Goal: Information Seeking & Learning: Learn about a topic

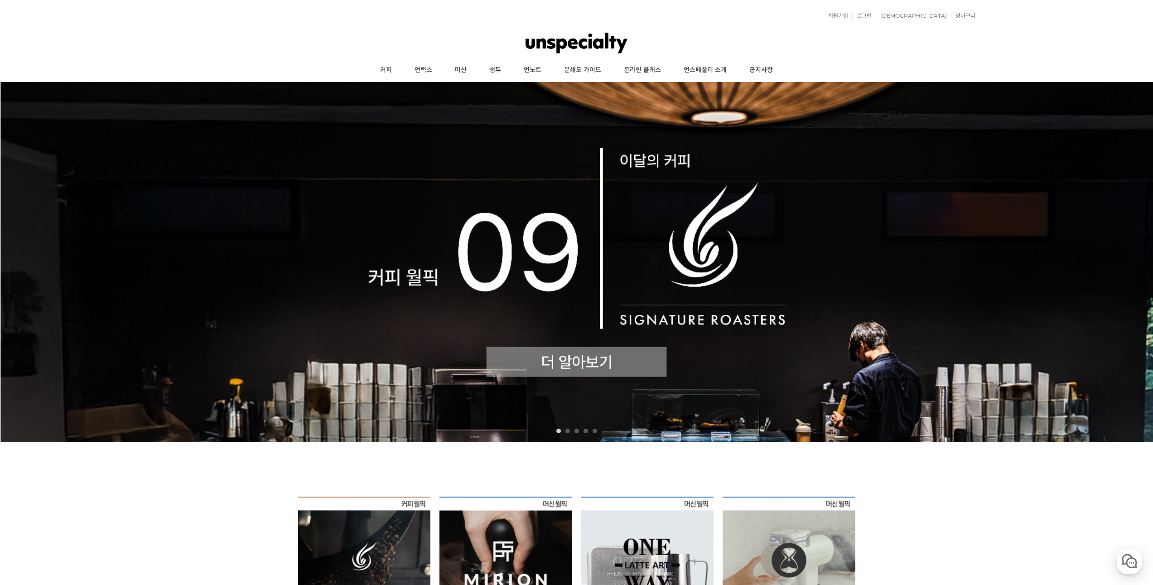
click at [580, 353] on img at bounding box center [576, 262] width 1153 height 360
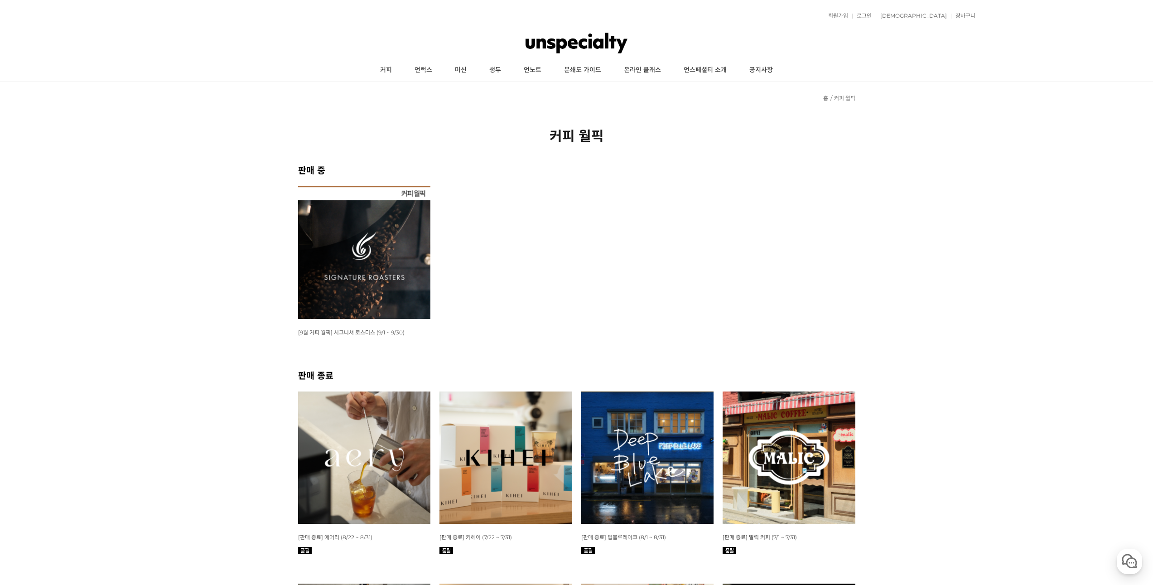
click at [333, 265] on img at bounding box center [364, 252] width 133 height 133
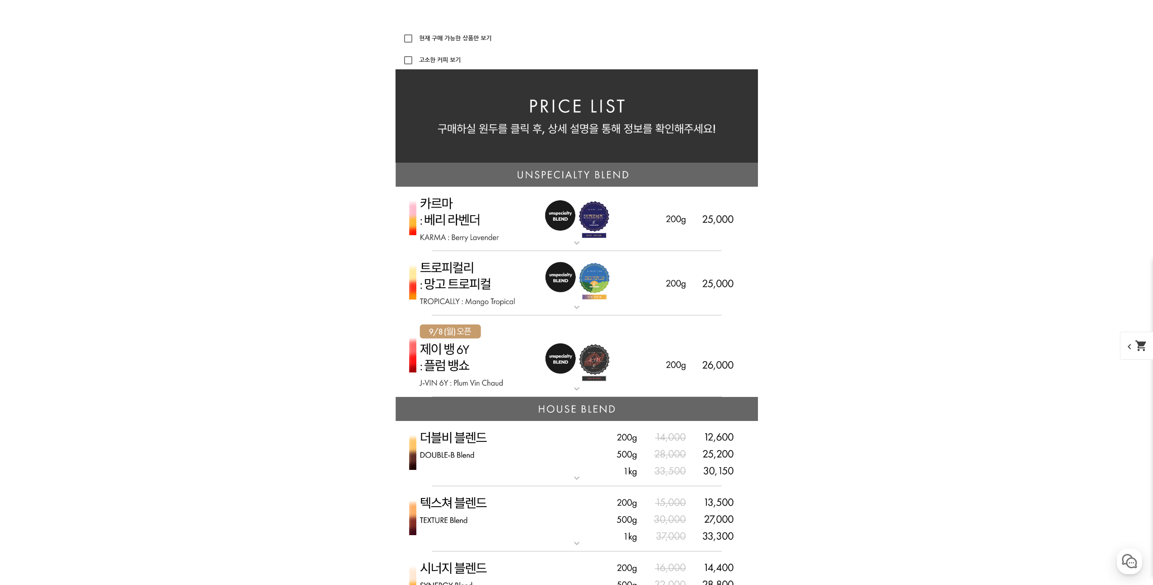
scroll to position [2039, 0]
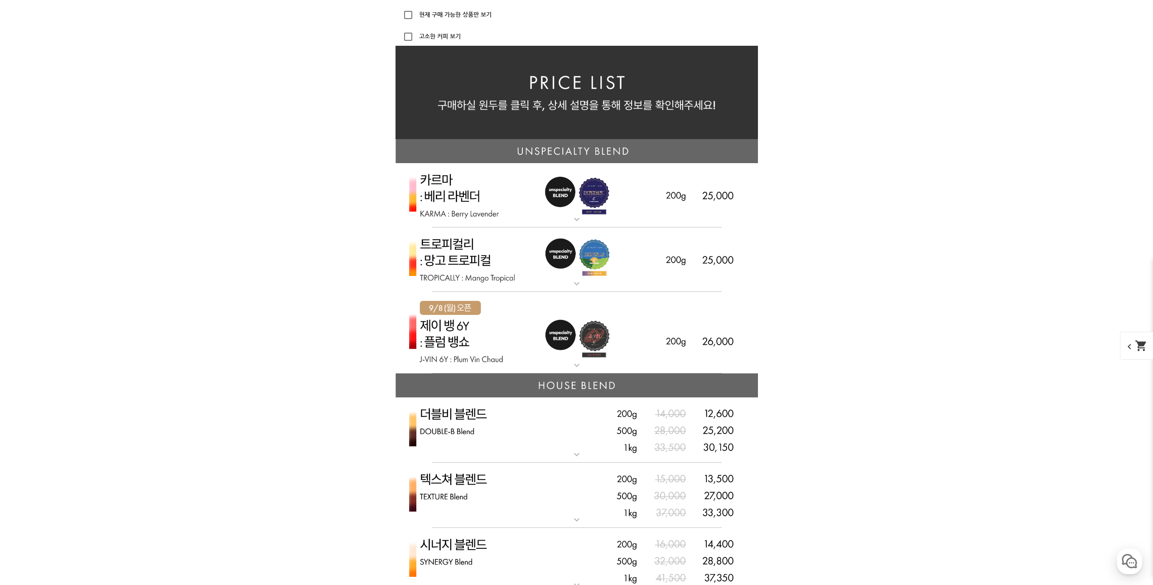
click at [484, 209] on img at bounding box center [577, 195] width 363 height 65
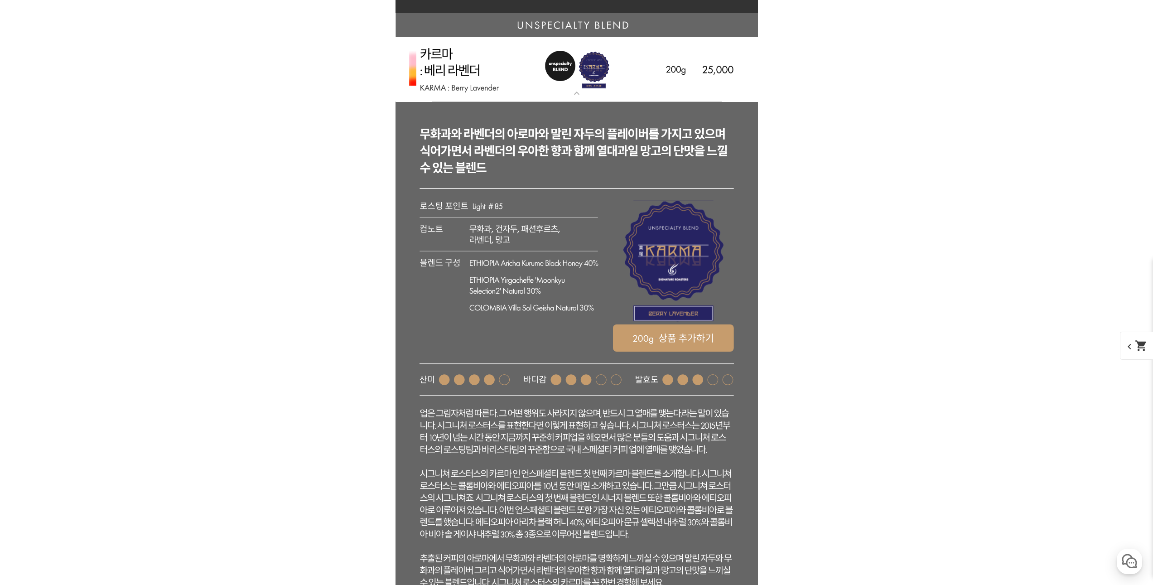
scroll to position [2175, 0]
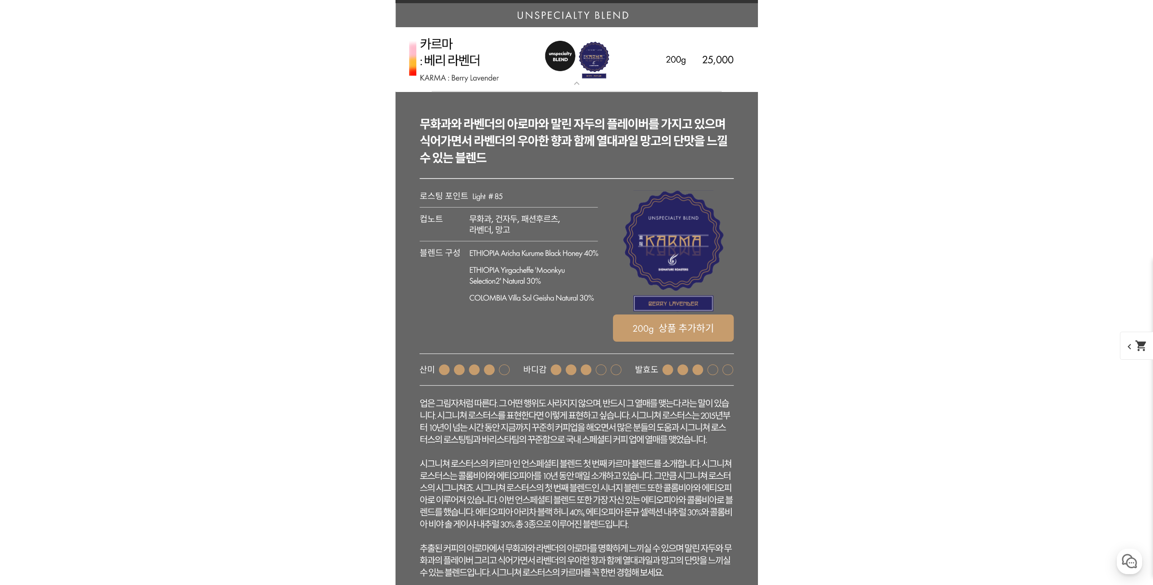
click at [646, 76] on img at bounding box center [577, 59] width 363 height 65
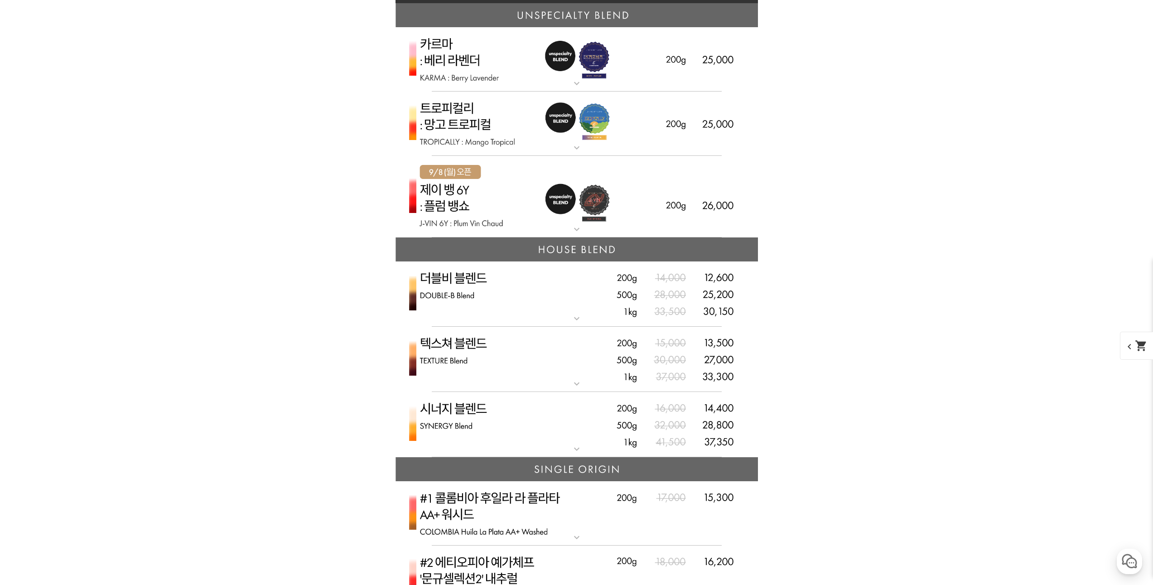
click at [619, 148] on img at bounding box center [577, 124] width 363 height 65
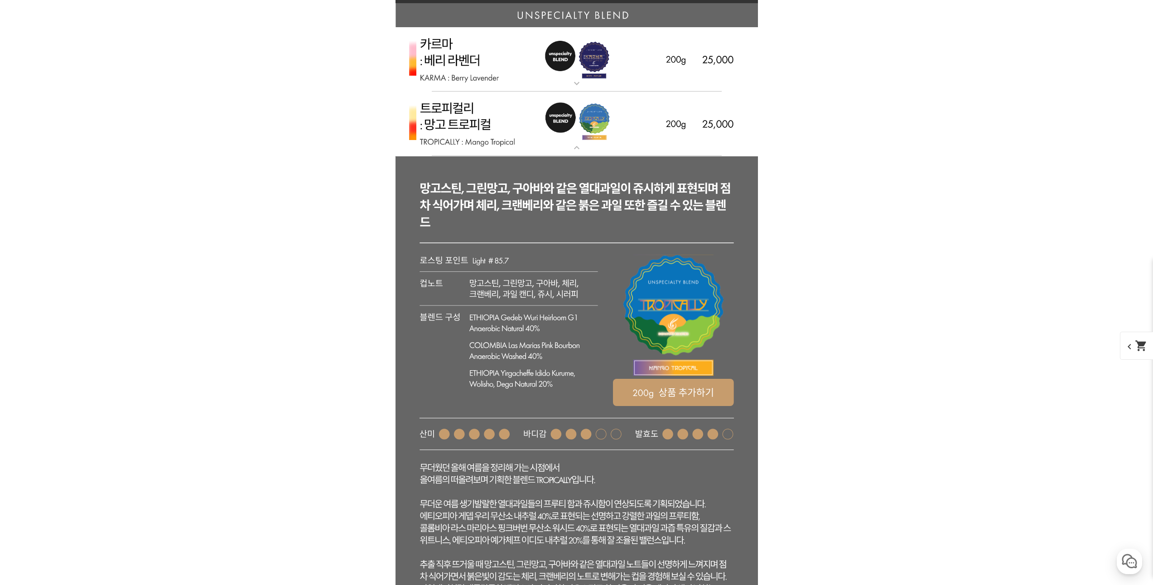
click at [619, 148] on img at bounding box center [577, 124] width 363 height 65
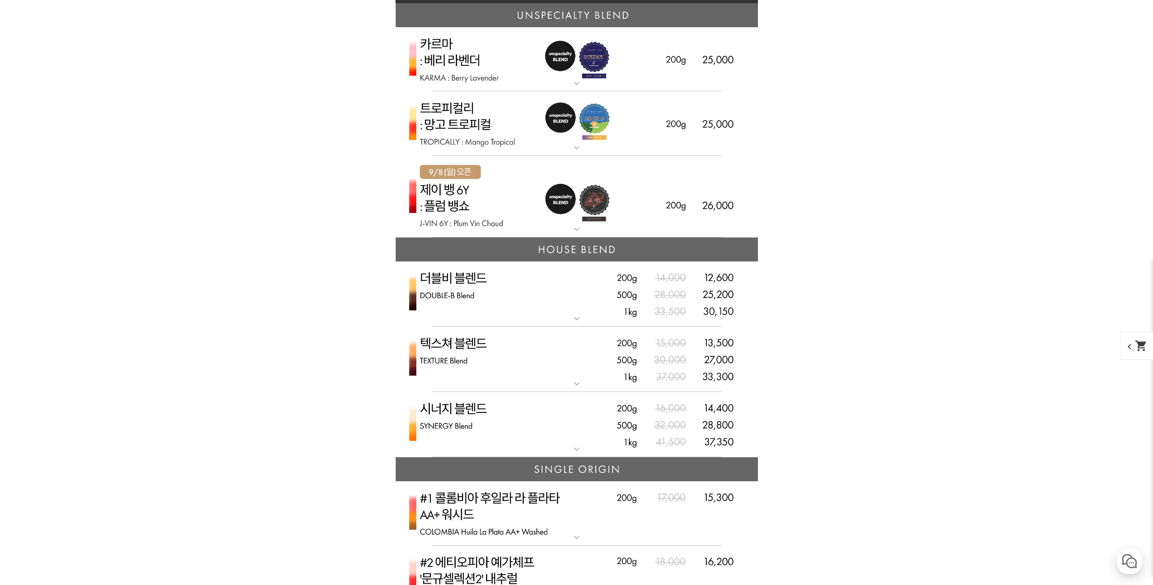
click at [609, 239] on img at bounding box center [577, 249] width 363 height 24
click at [609, 230] on img at bounding box center [577, 197] width 363 height 82
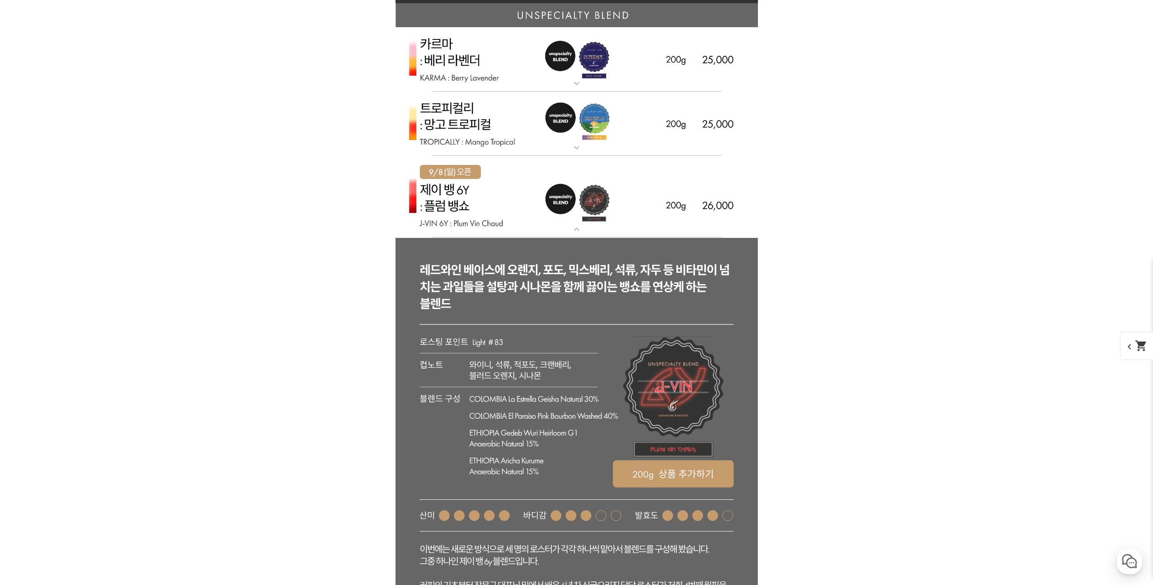
click at [609, 230] on img at bounding box center [577, 197] width 363 height 82
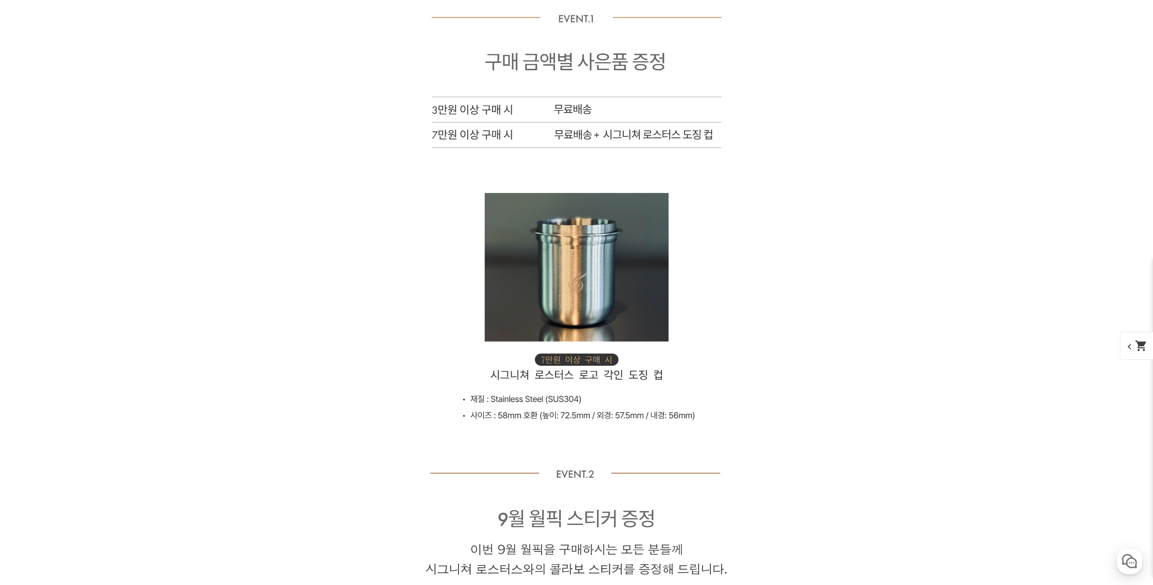
scroll to position [6027, 0]
